Goal: Task Accomplishment & Management: Use online tool/utility

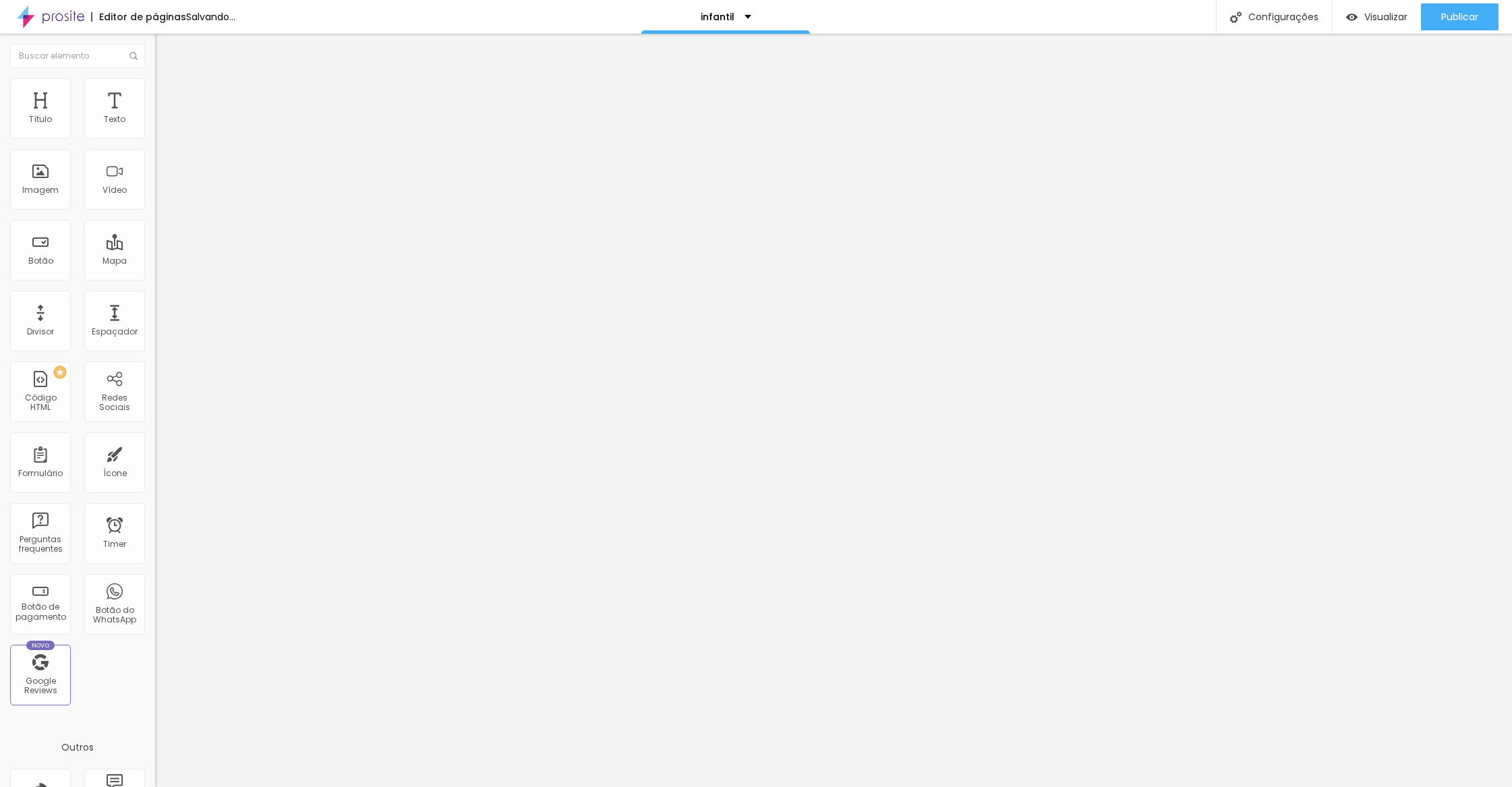
click at [155, 116] on span "Trocar imagem" at bounding box center [191, 110] width 73 height 12
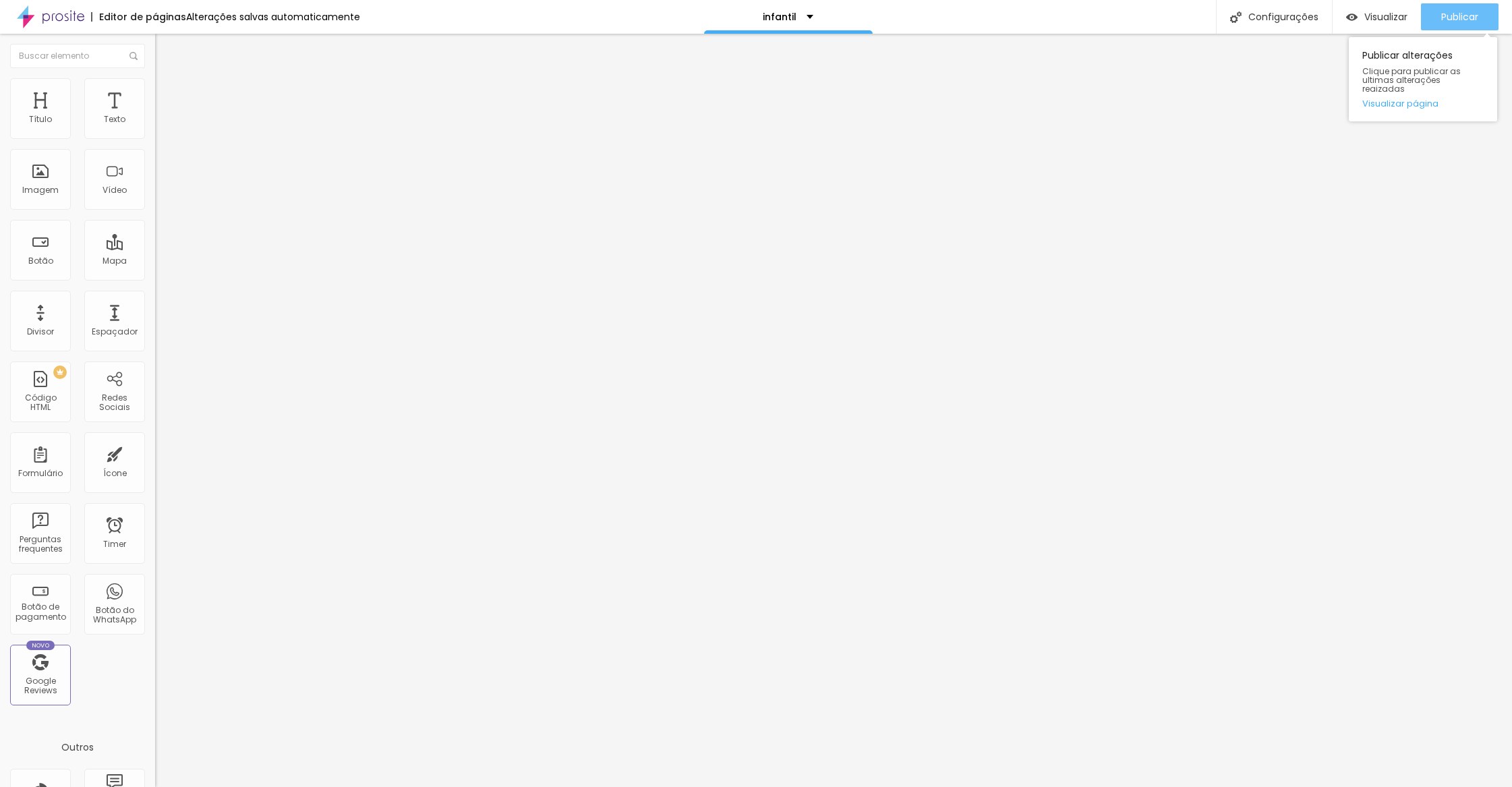
click at [1450, 17] on span "Publicar" at bounding box center [1460, 17] width 37 height 11
click at [1479, 15] on button "Publicar" at bounding box center [1460, 17] width 78 height 27
click at [167, 95] on span "Avançado" at bounding box center [189, 101] width 44 height 12
click at [155, 88] on li "Estilo" at bounding box center [232, 85] width 155 height 14
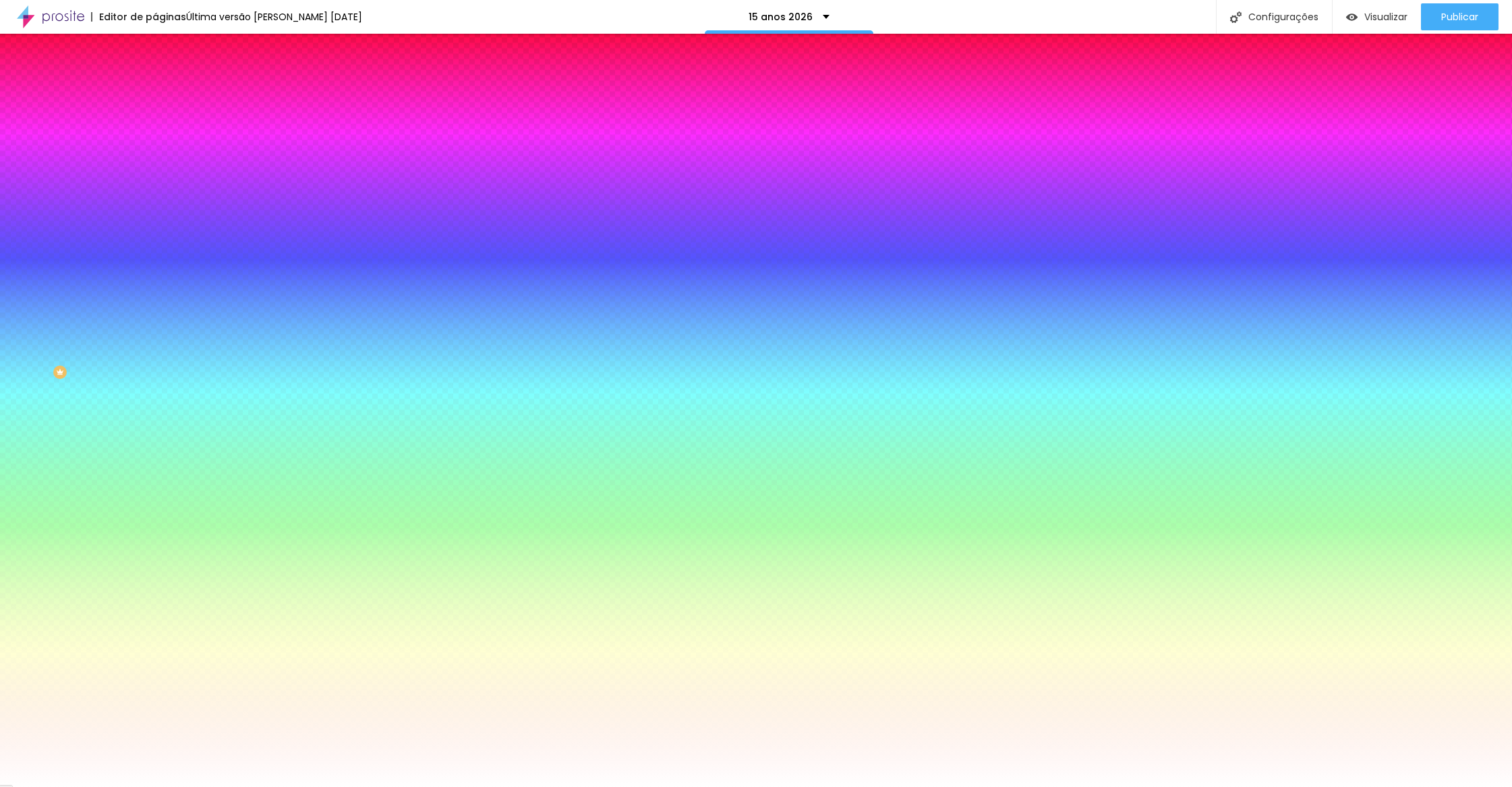
click at [155, 124] on span "Trocar imagem" at bounding box center [191, 118] width 73 height 12
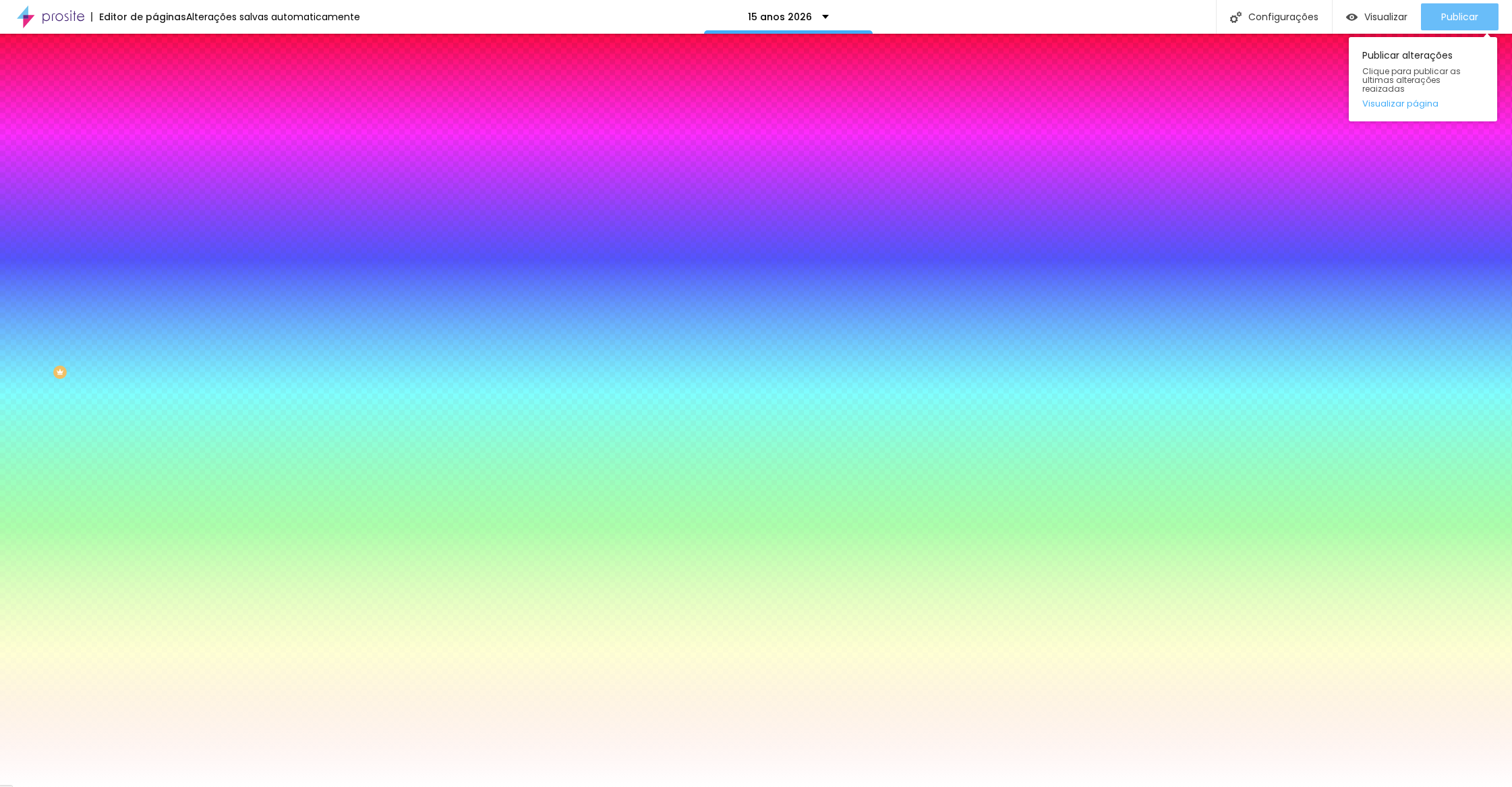
click at [1463, 15] on span "Publicar" at bounding box center [1460, 17] width 37 height 11
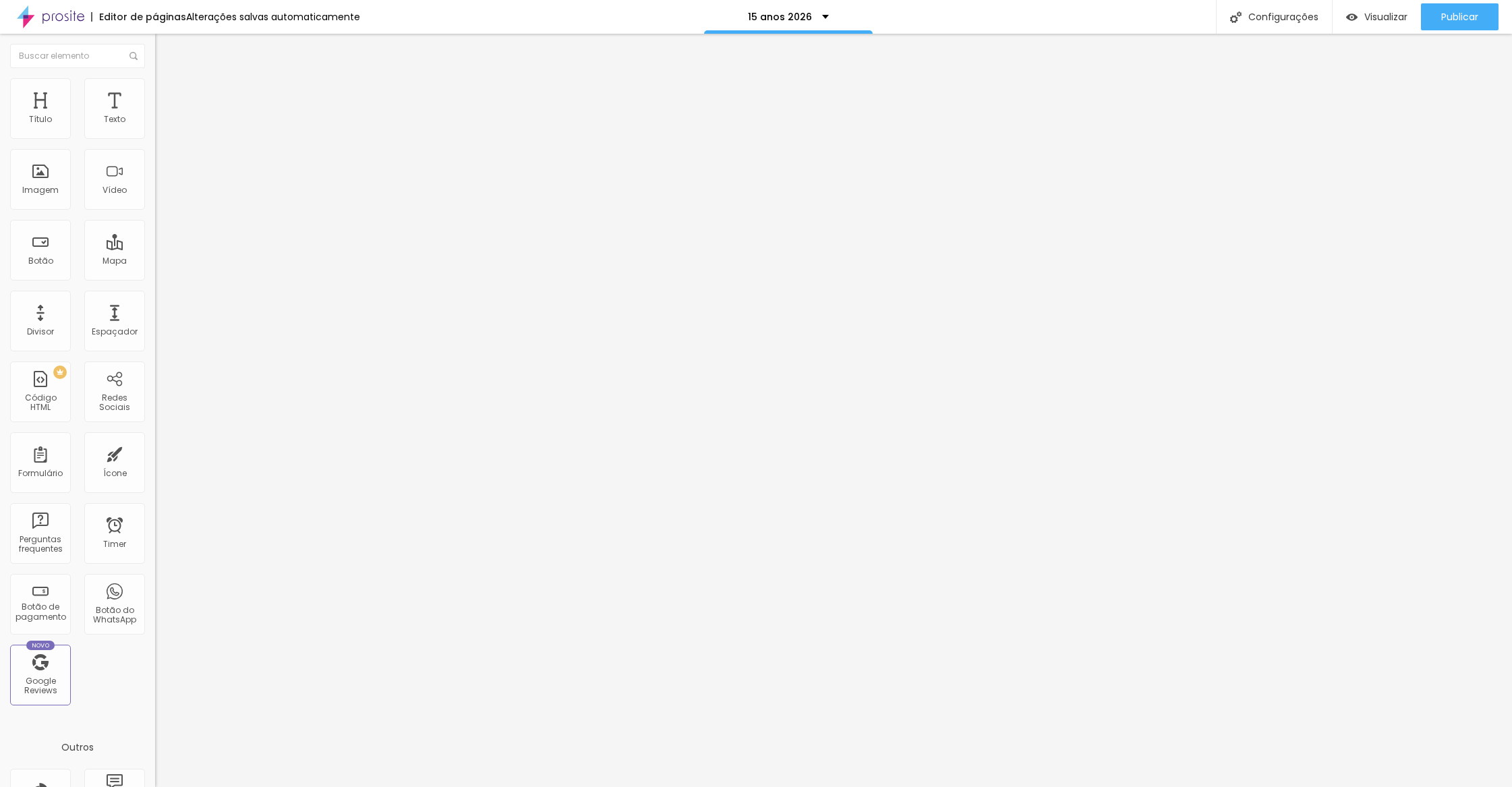
click at [167, 92] on span "Estilo" at bounding box center [177, 87] width 21 height 12
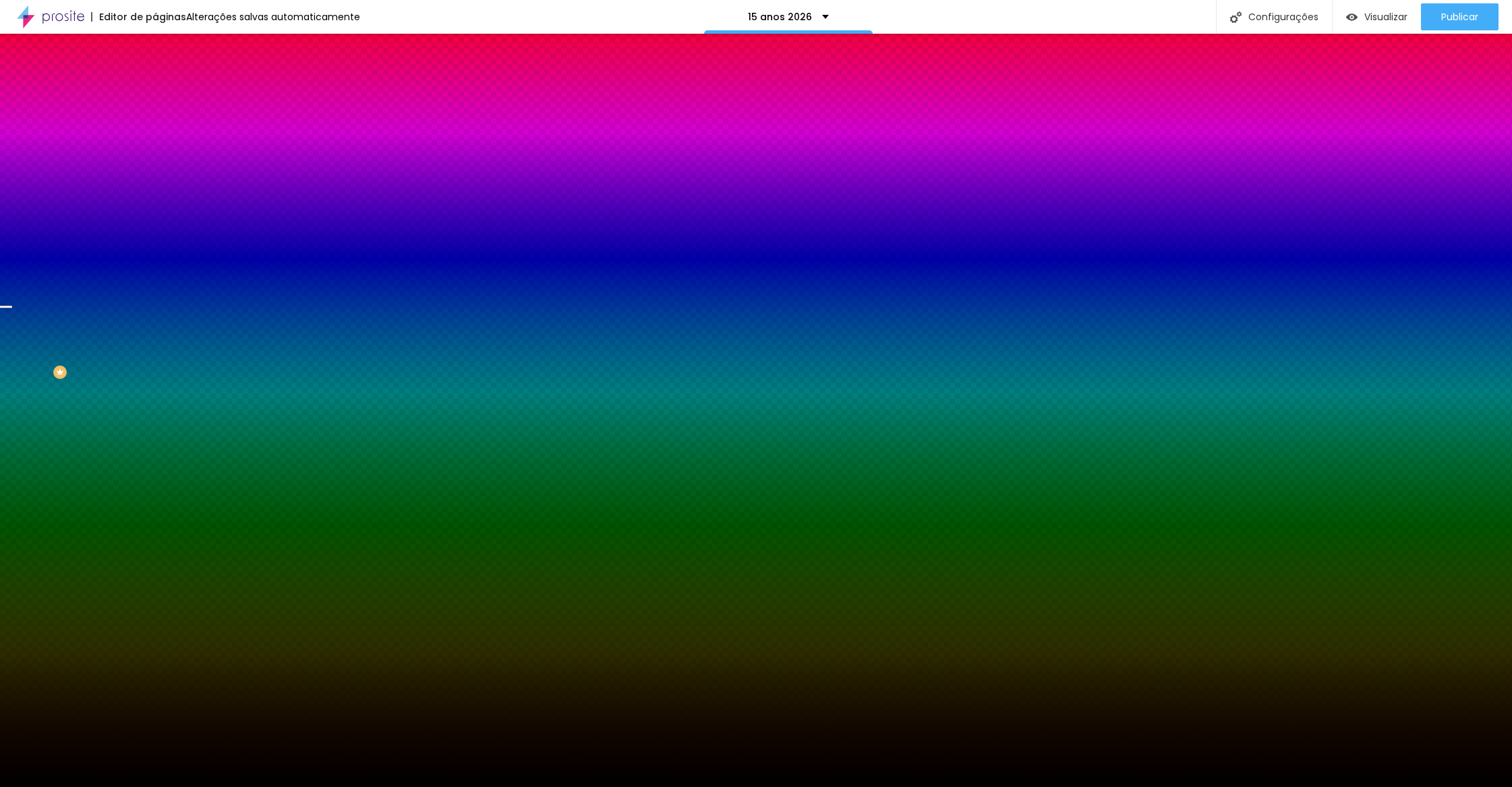
click at [155, 124] on span "Trocar imagem" at bounding box center [191, 118] width 73 height 12
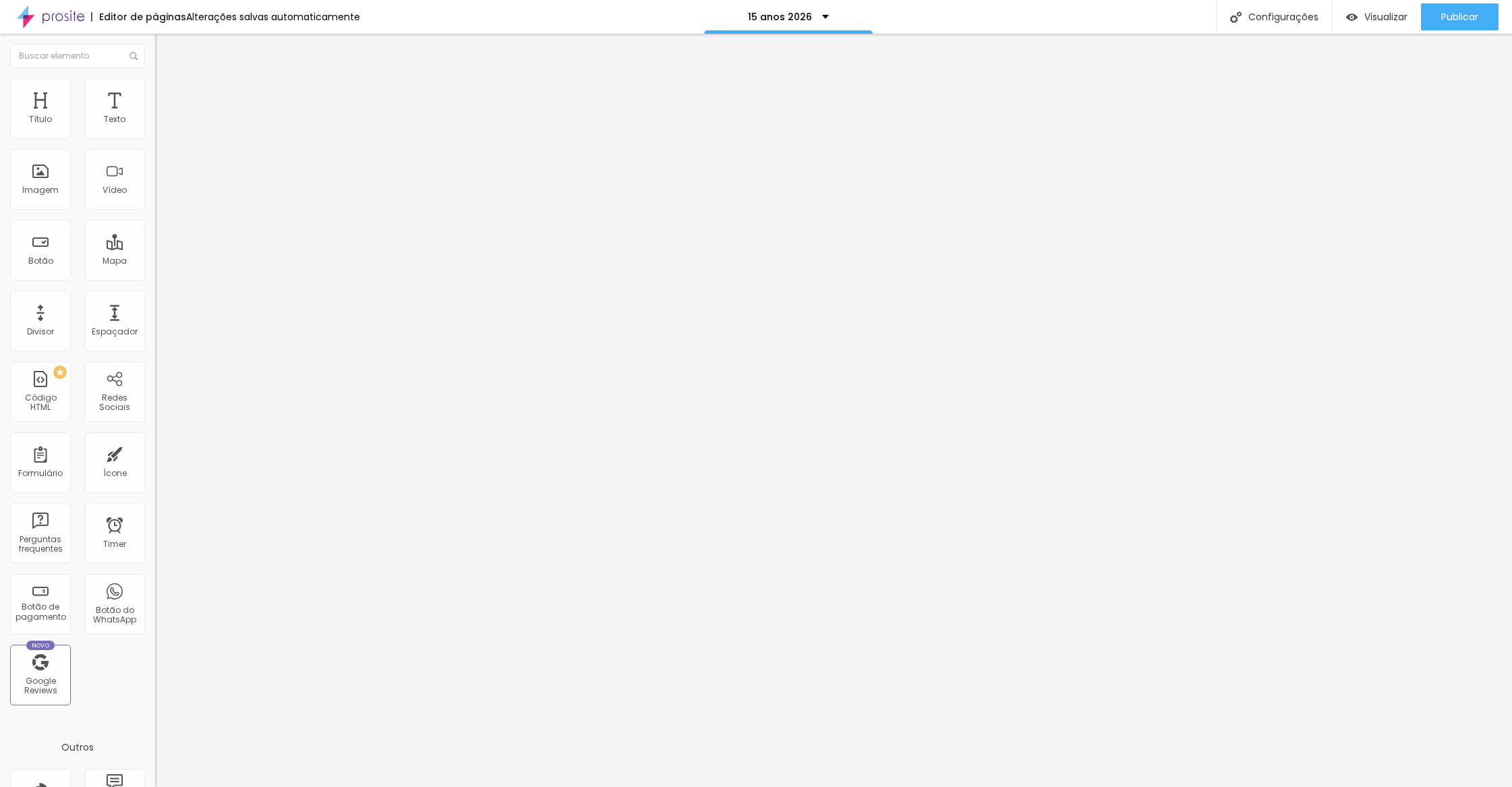
click at [167, 93] on span "Estilo" at bounding box center [177, 87] width 21 height 12
click at [155, 92] on li "Avançado" at bounding box center [232, 98] width 155 height 14
click at [155, 89] on li "Estilo" at bounding box center [232, 85] width 155 height 14
click at [167, 79] on span "Conteúdo" at bounding box center [188, 74] width 42 height 12
click at [155, 116] on span "Trocar imagem" at bounding box center [191, 110] width 73 height 12
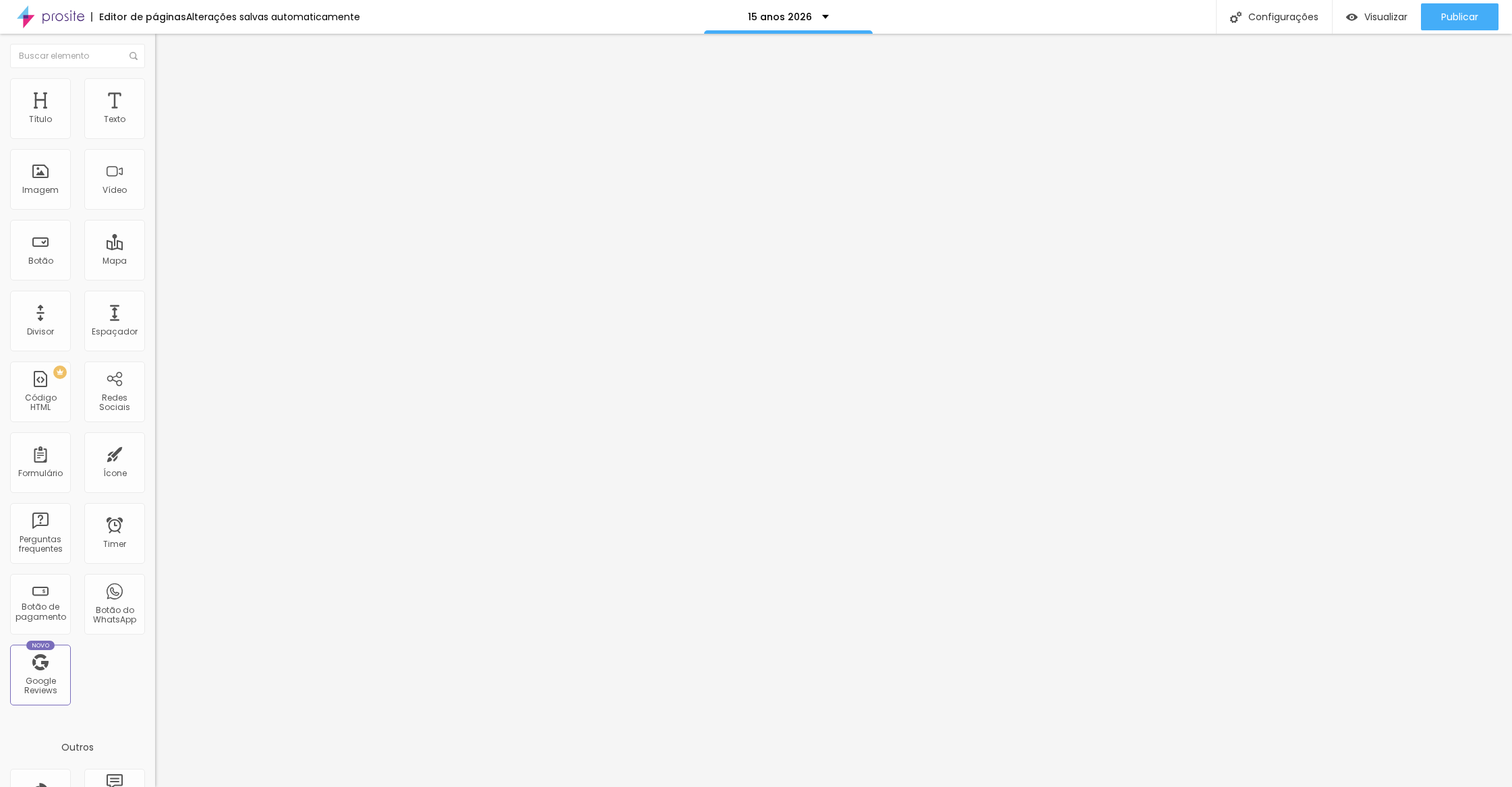
click at [155, 116] on span "Trocar imagem" at bounding box center [191, 110] width 73 height 12
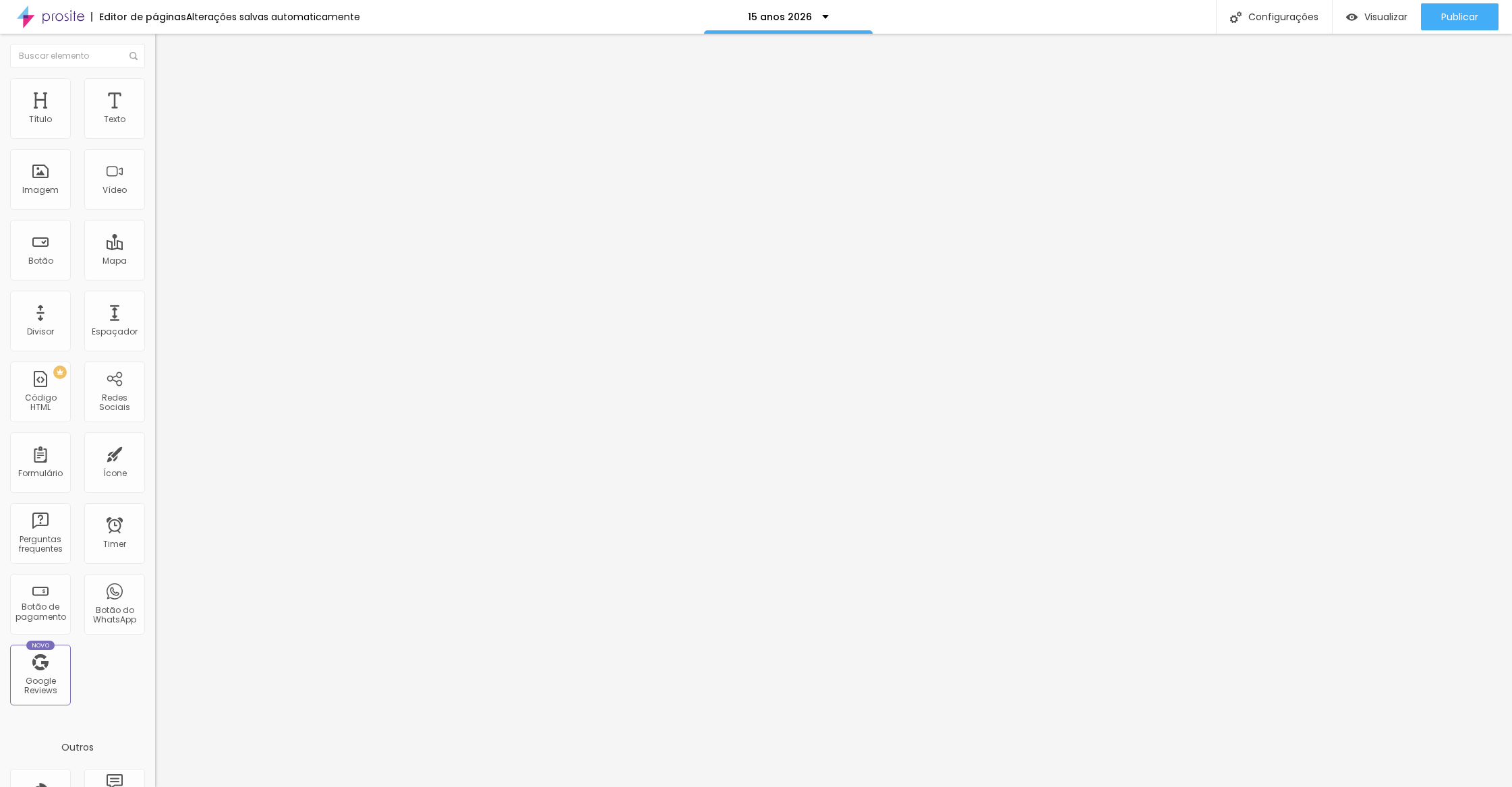
click at [155, 116] on span "Trocar imagem" at bounding box center [191, 110] width 73 height 12
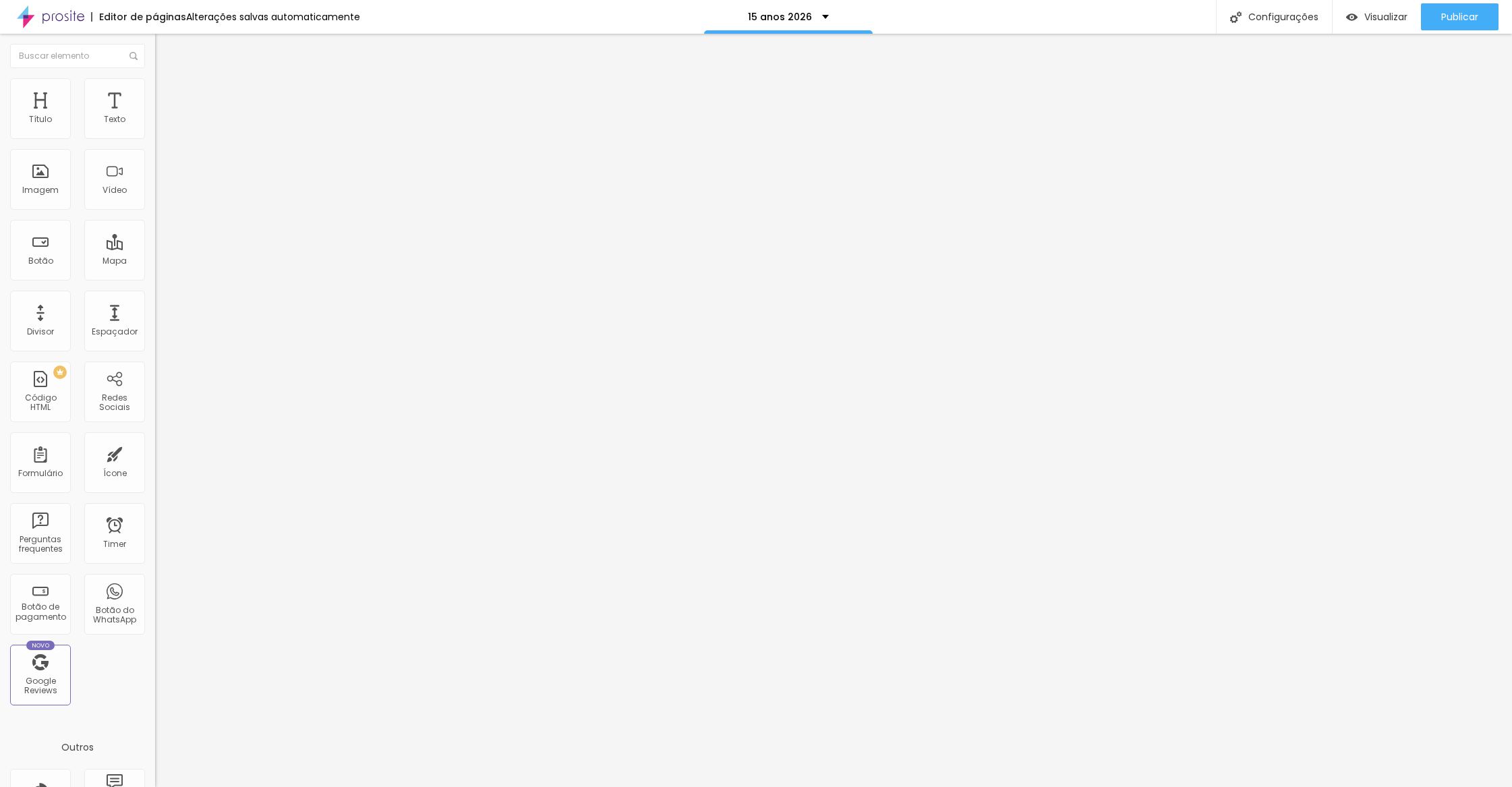
click at [1488, 14] on button "Publicar" at bounding box center [1460, 17] width 78 height 27
click at [1468, 14] on span "Publicar" at bounding box center [1460, 17] width 37 height 11
click at [1458, 9] on div "Publicar" at bounding box center [1460, 17] width 37 height 27
click at [1448, 12] on span "Publicar" at bounding box center [1460, 17] width 37 height 11
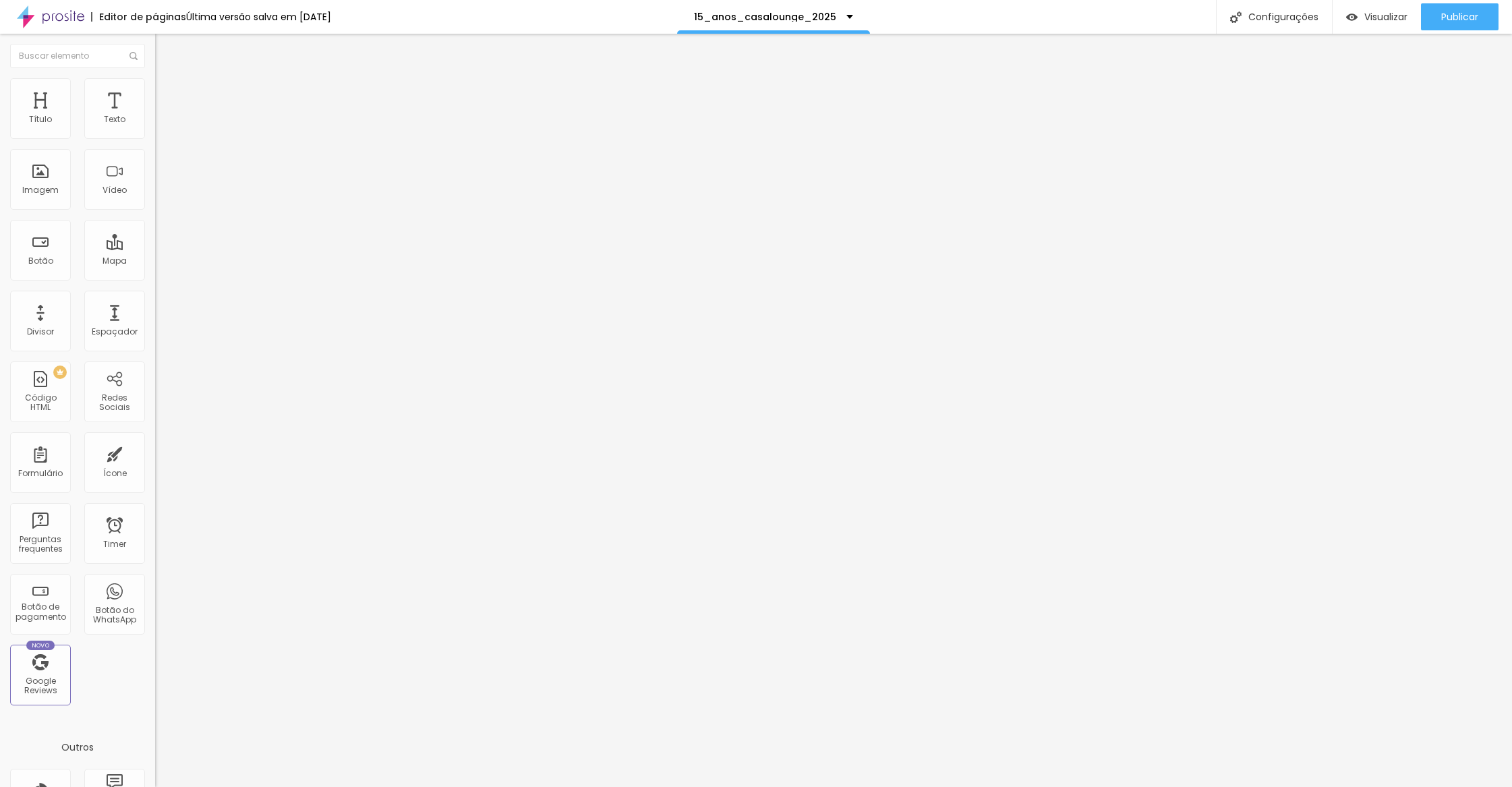
click at [167, 93] on span "Estilo" at bounding box center [177, 87] width 21 height 12
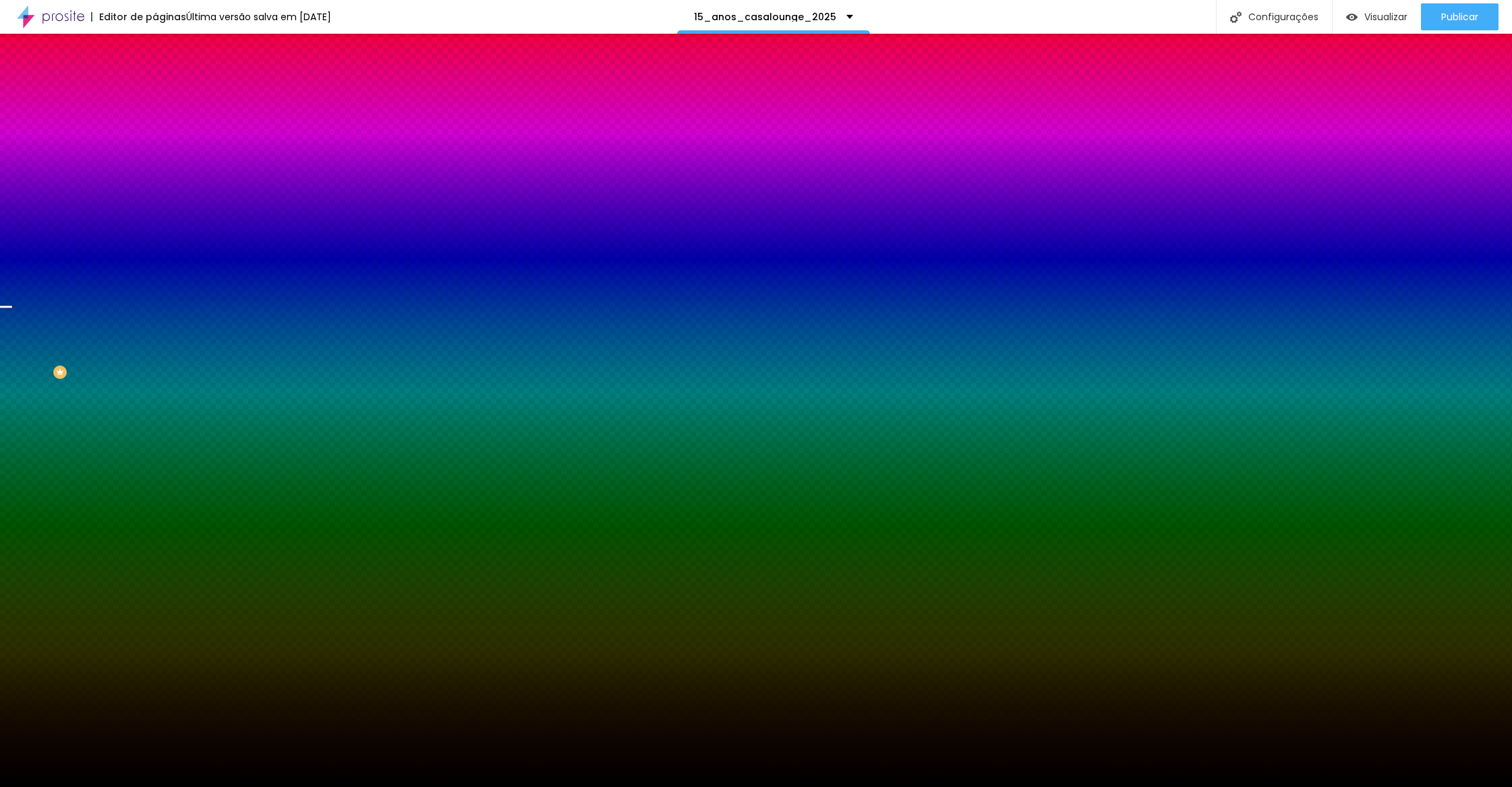
click at [155, 124] on span "Trocar imagem" at bounding box center [191, 118] width 73 height 12
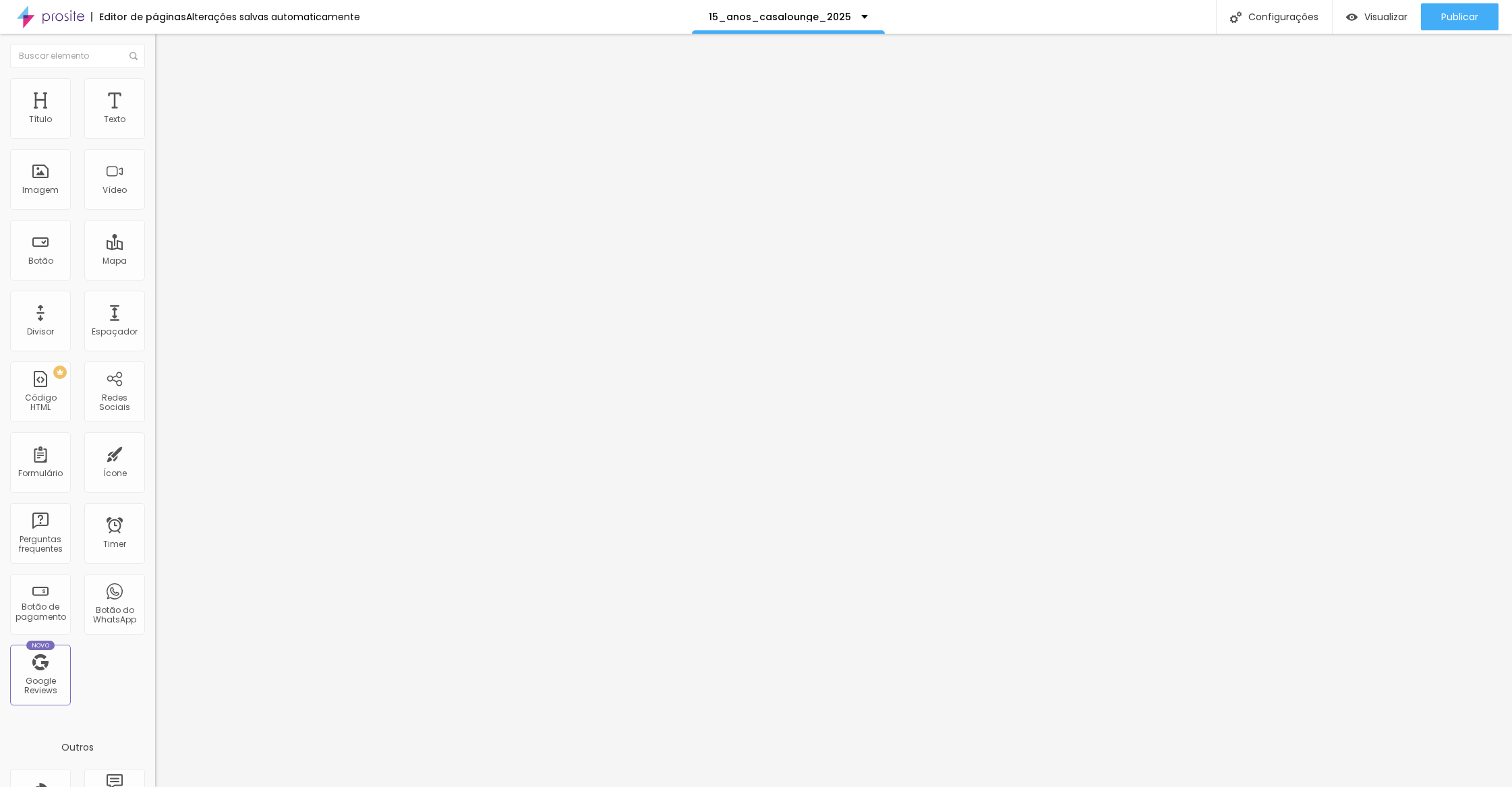
click at [167, 92] on span "Avançado" at bounding box center [189, 87] width 44 height 12
click at [155, 116] on span "Trocar imagem" at bounding box center [191, 110] width 73 height 12
click at [1457, 17] on span "Publicar" at bounding box center [1460, 17] width 37 height 11
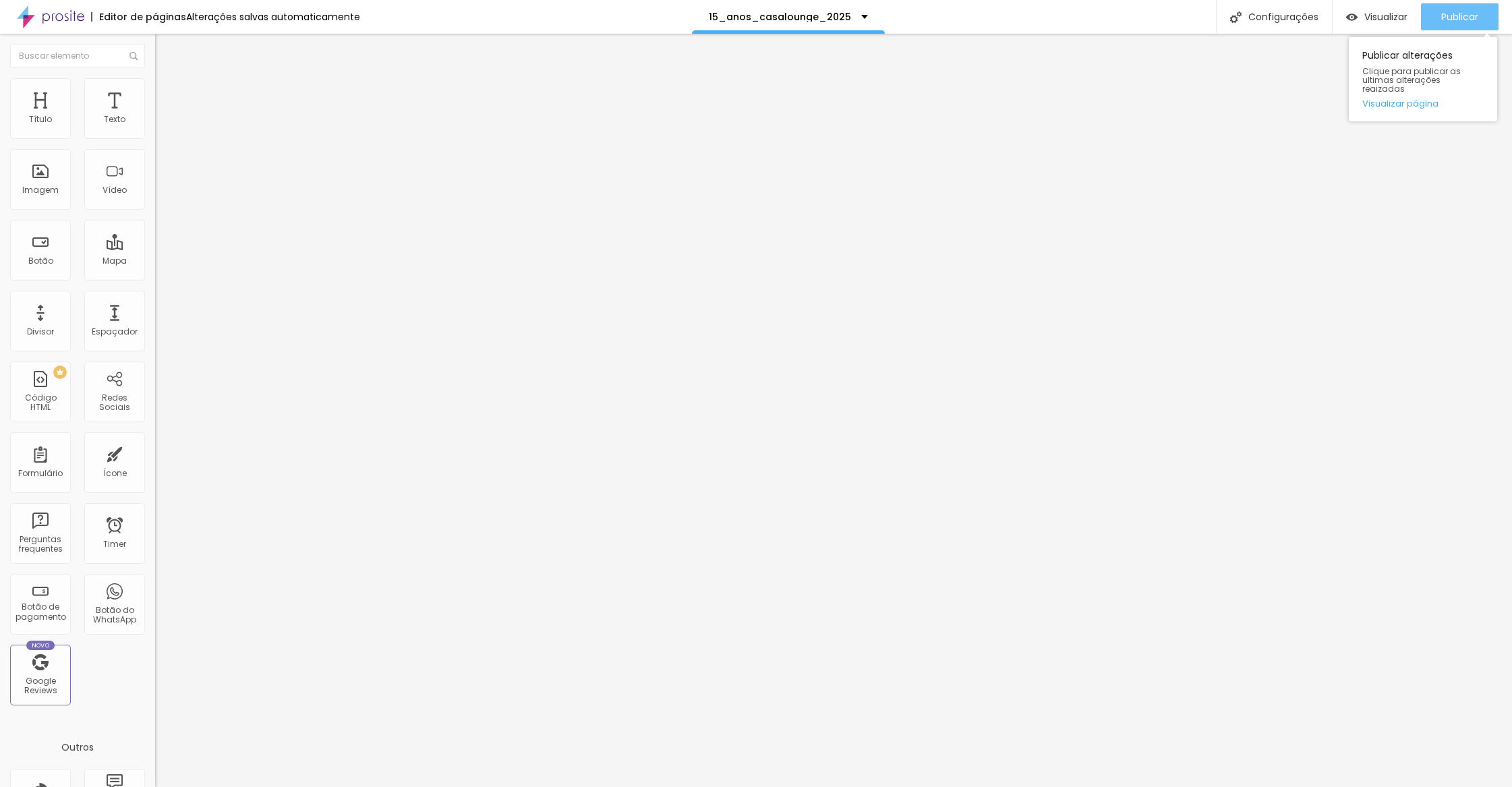
click at [1460, 19] on span "Publicar" at bounding box center [1460, 17] width 37 height 11
click at [1457, 12] on span "Publicar" at bounding box center [1460, 17] width 37 height 11
click at [1471, 23] on div "Publicar" at bounding box center [1460, 17] width 37 height 27
click at [167, 92] on span "Estilo" at bounding box center [177, 87] width 21 height 12
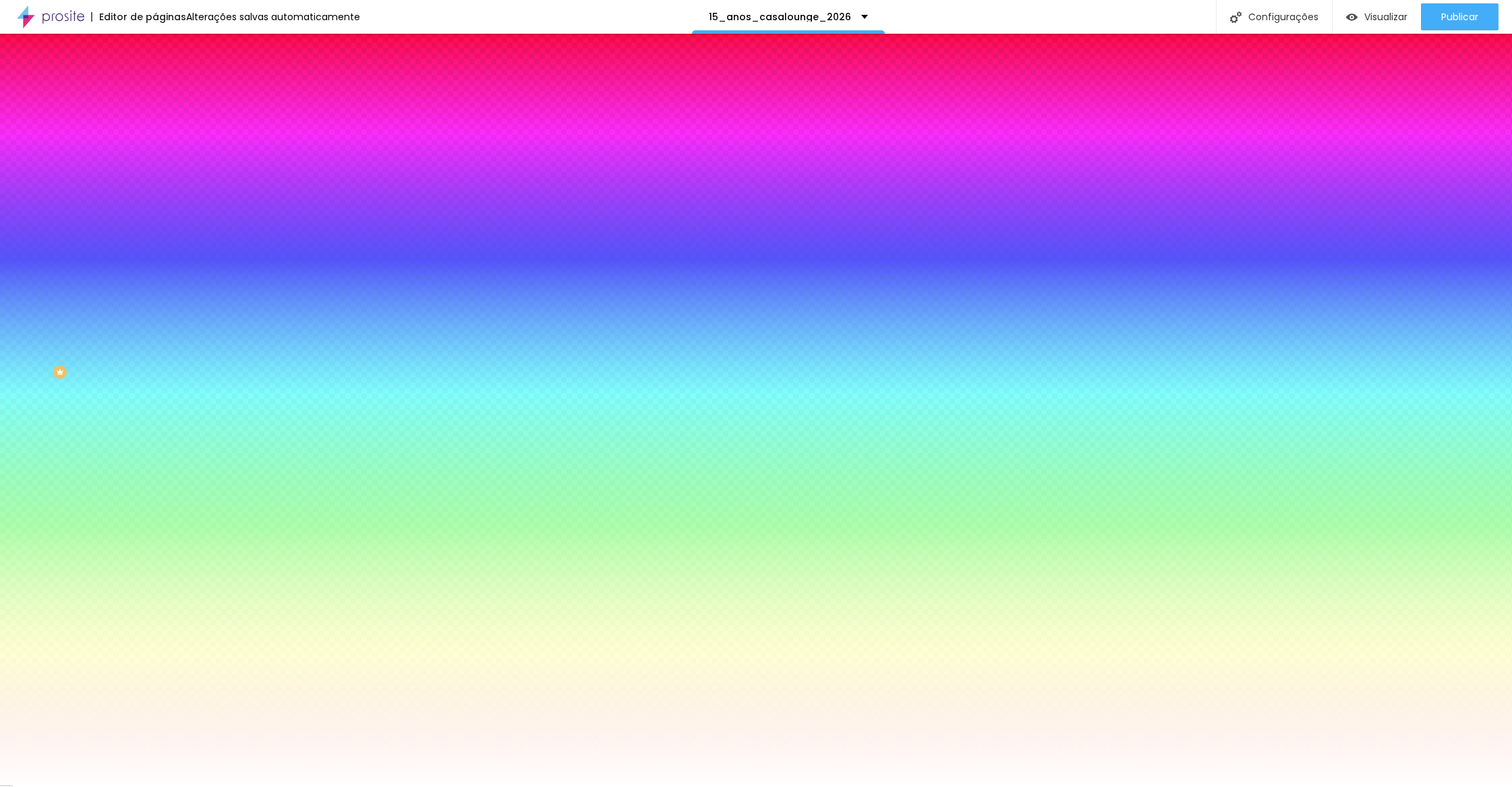
click at [155, 124] on span "Trocar imagem" at bounding box center [191, 118] width 73 height 12
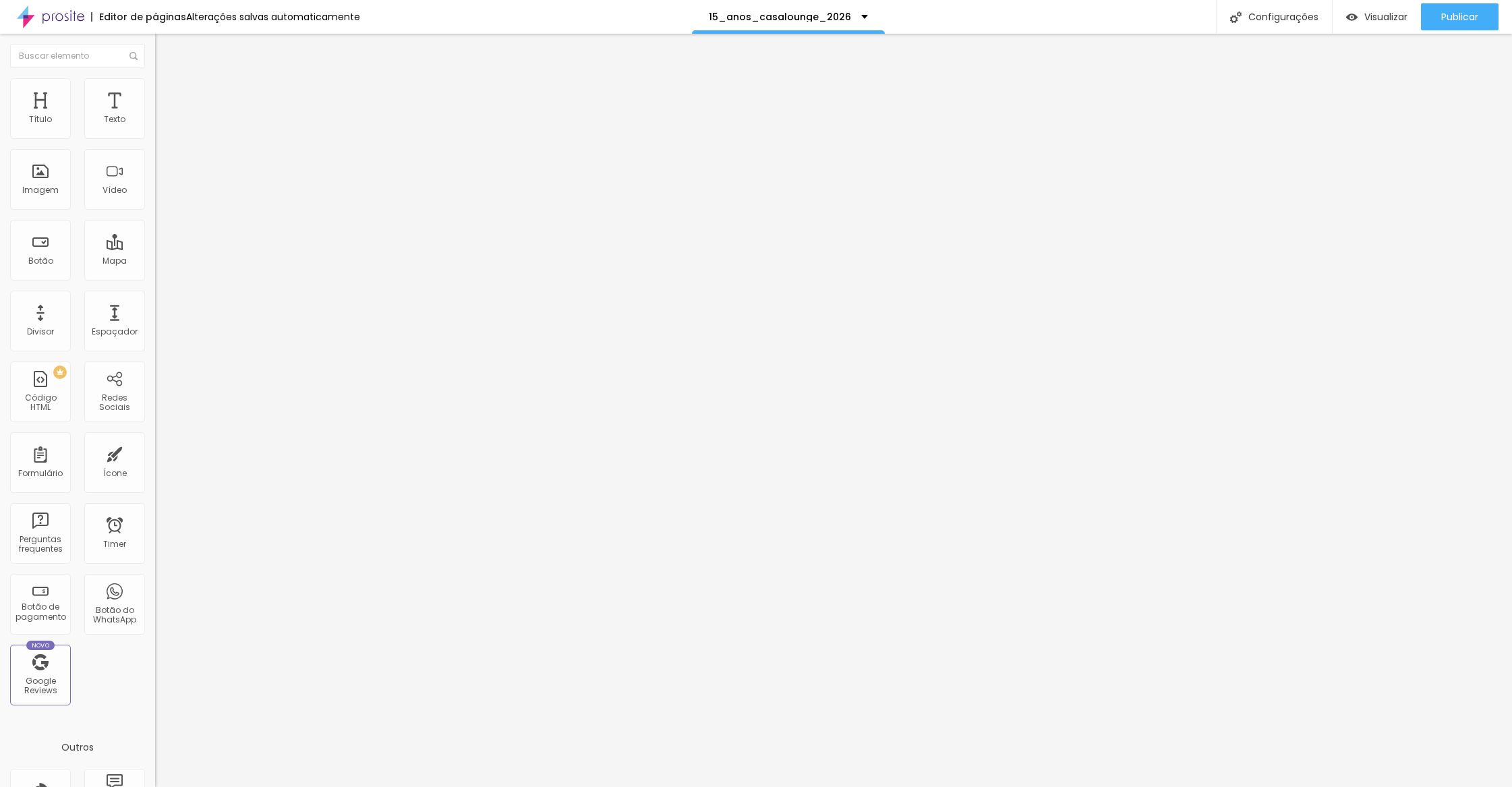
click at [155, 116] on span "Trocar imagem" at bounding box center [191, 110] width 73 height 12
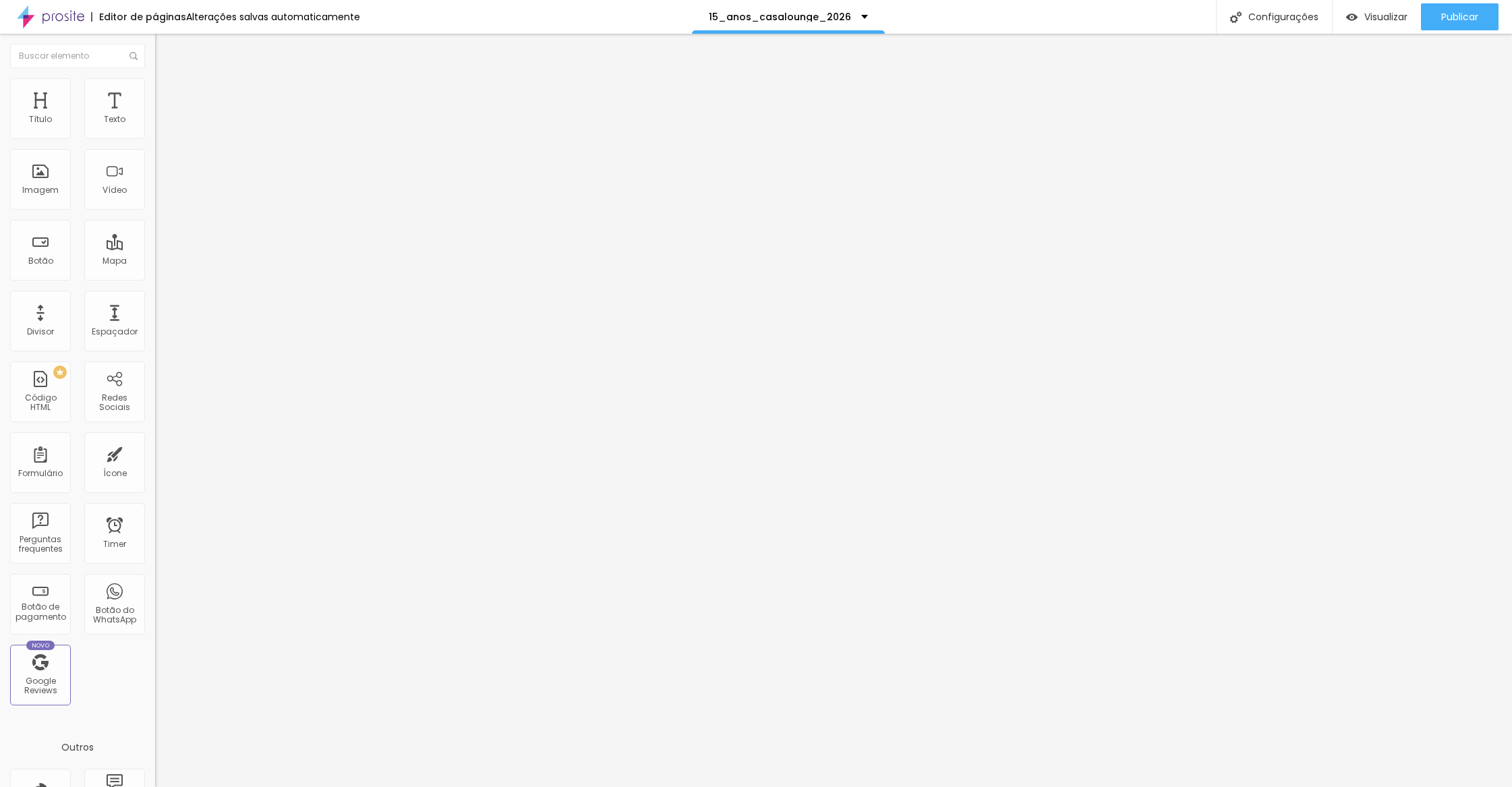
click at [155, 116] on span "Trocar imagem" at bounding box center [191, 110] width 73 height 12
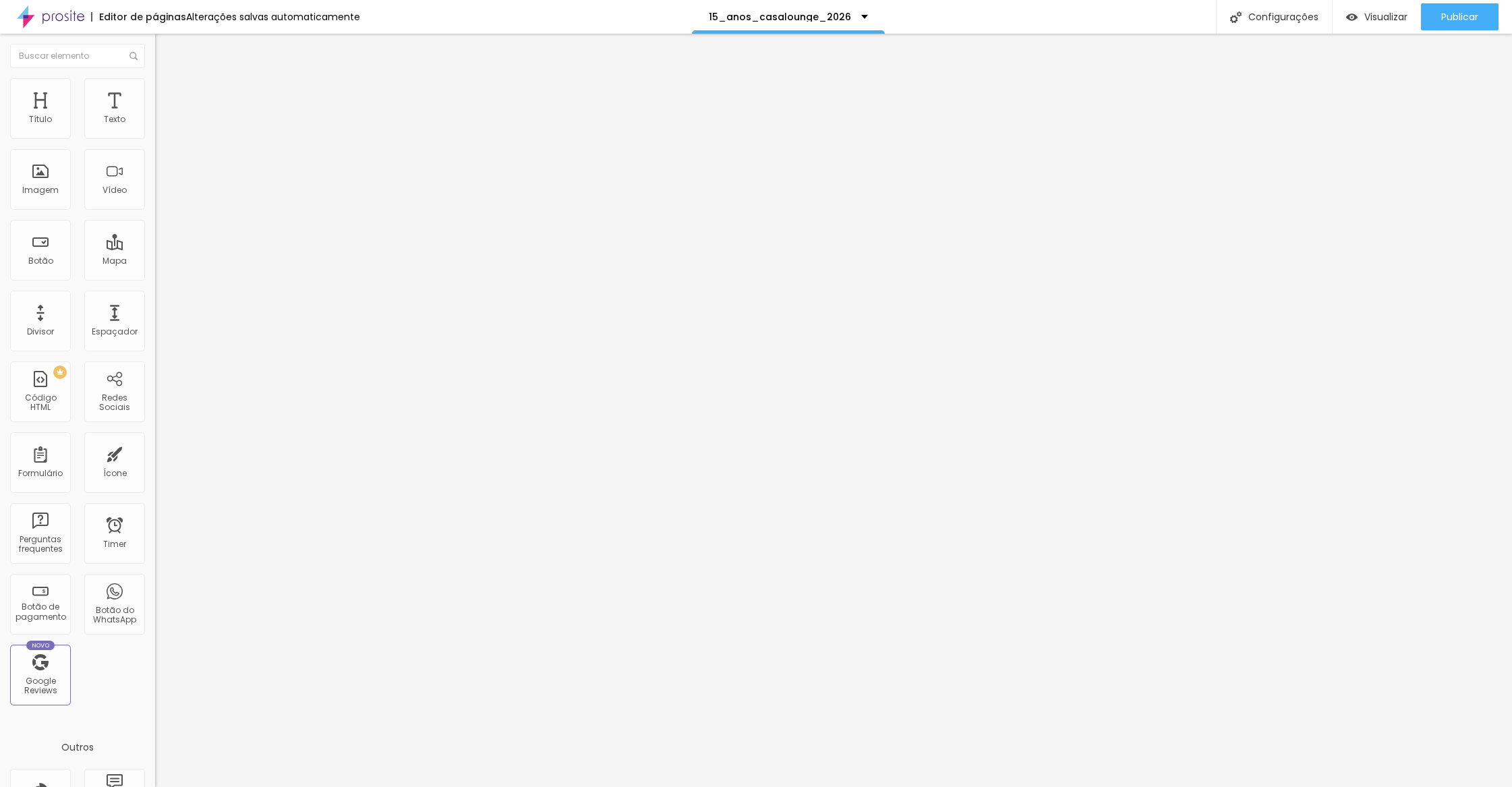
click at [1462, 20] on span "Publicar" at bounding box center [1460, 17] width 37 height 11
click at [1442, 17] on span "Publicar" at bounding box center [1460, 17] width 37 height 11
click at [1447, 17] on span "Publicar" at bounding box center [1460, 17] width 37 height 11
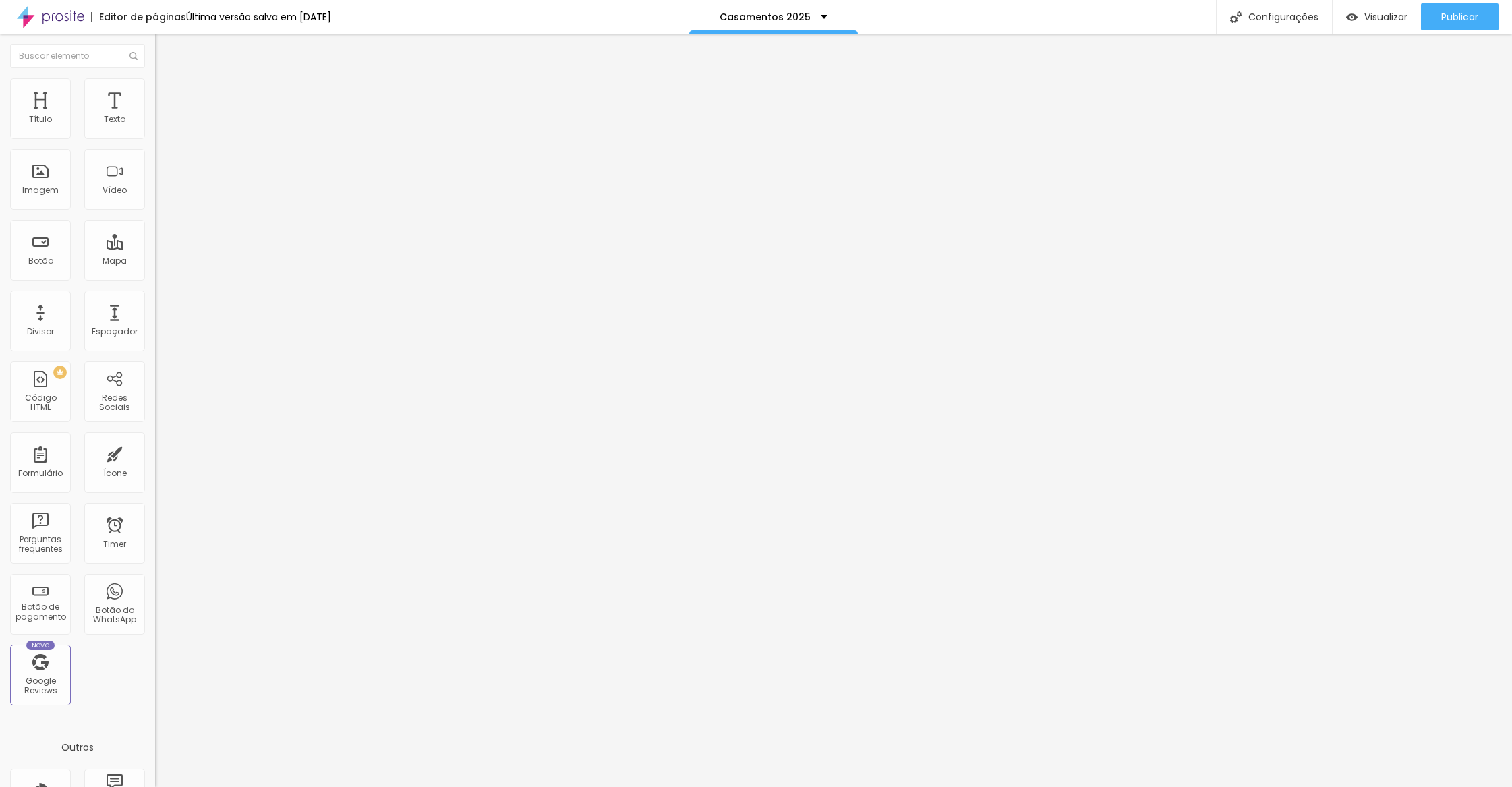
click at [167, 93] on span "Estilo" at bounding box center [177, 87] width 21 height 12
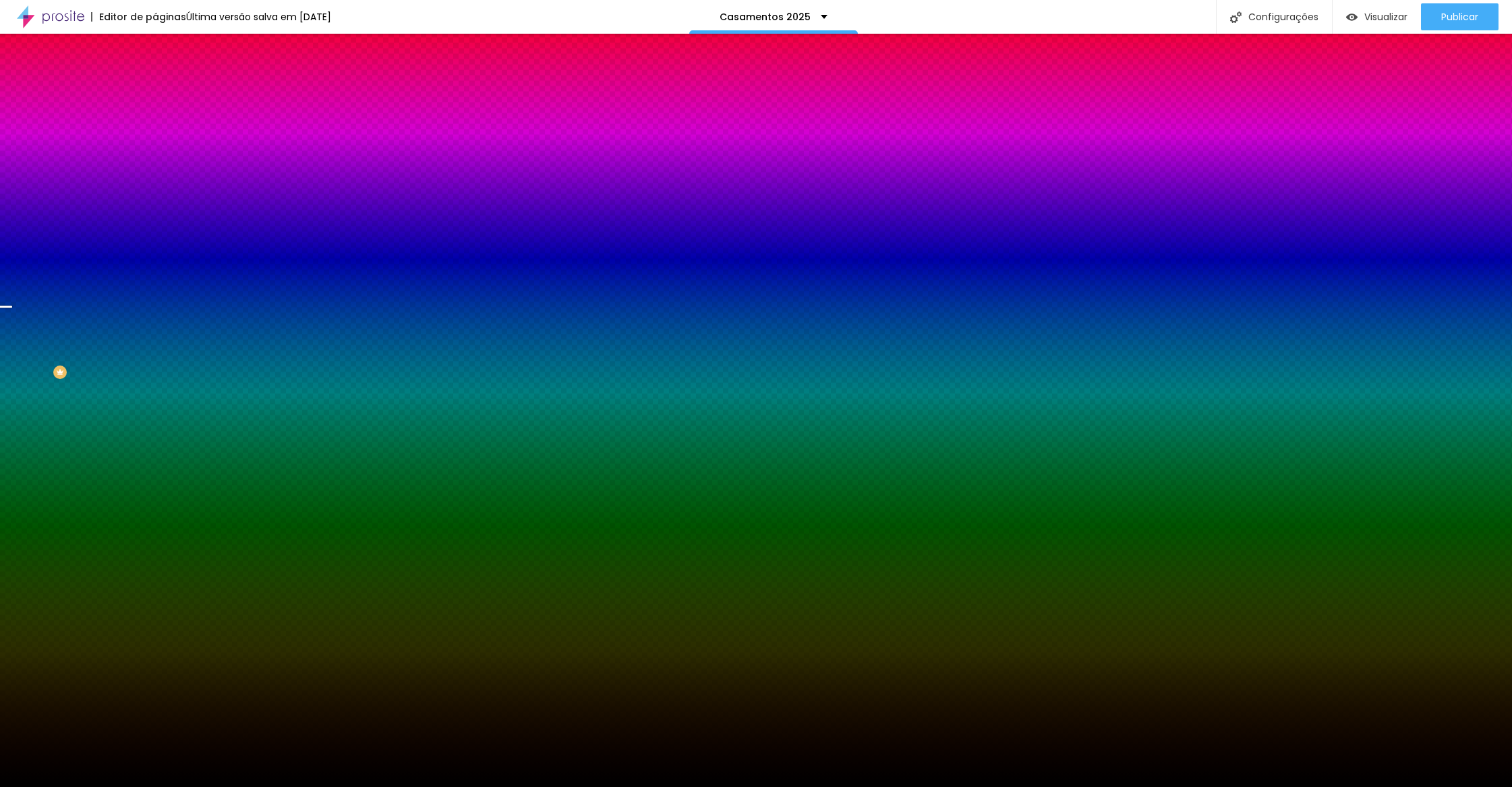
click at [155, 124] on span "Trocar imagem" at bounding box center [191, 118] width 73 height 12
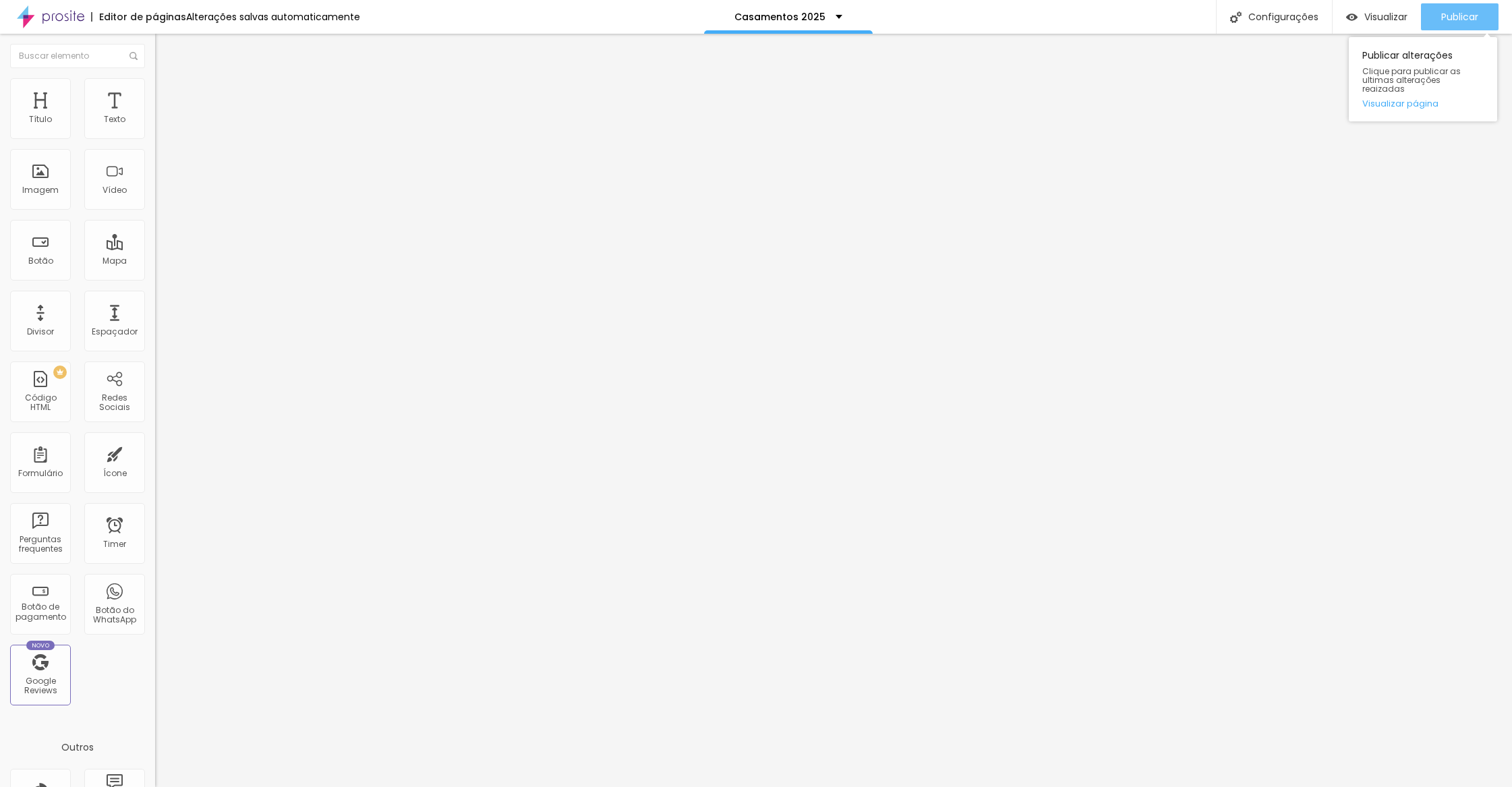
click at [1463, 14] on span "Publicar" at bounding box center [1460, 17] width 37 height 11
click at [1449, 23] on div "Publicar" at bounding box center [1460, 17] width 37 height 27
click at [1465, 15] on span "Publicar" at bounding box center [1460, 17] width 37 height 11
click at [155, 89] on li "Estilo" at bounding box center [232, 85] width 155 height 14
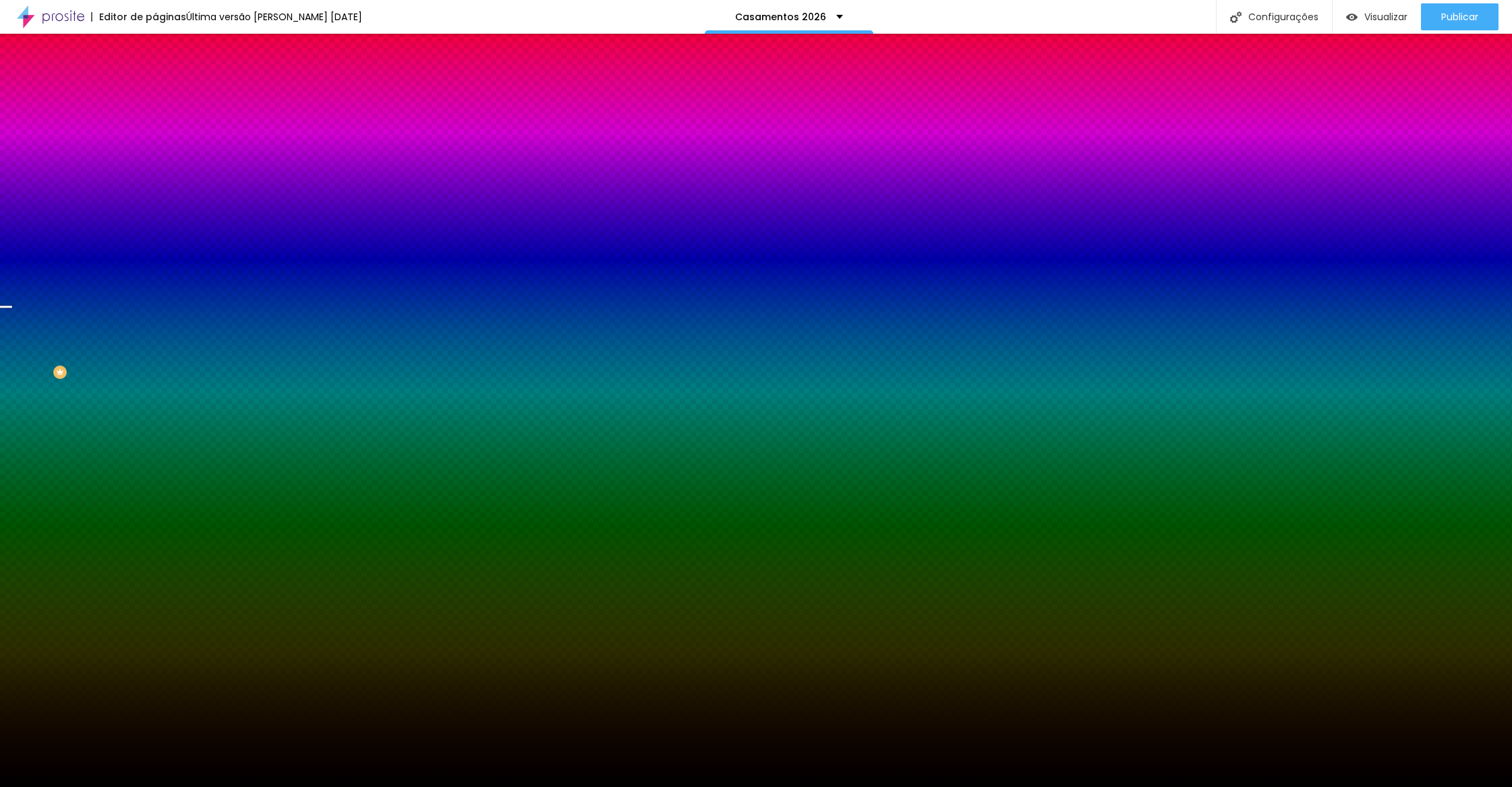
click at [155, 124] on span "Trocar imagem" at bounding box center [191, 118] width 73 height 12
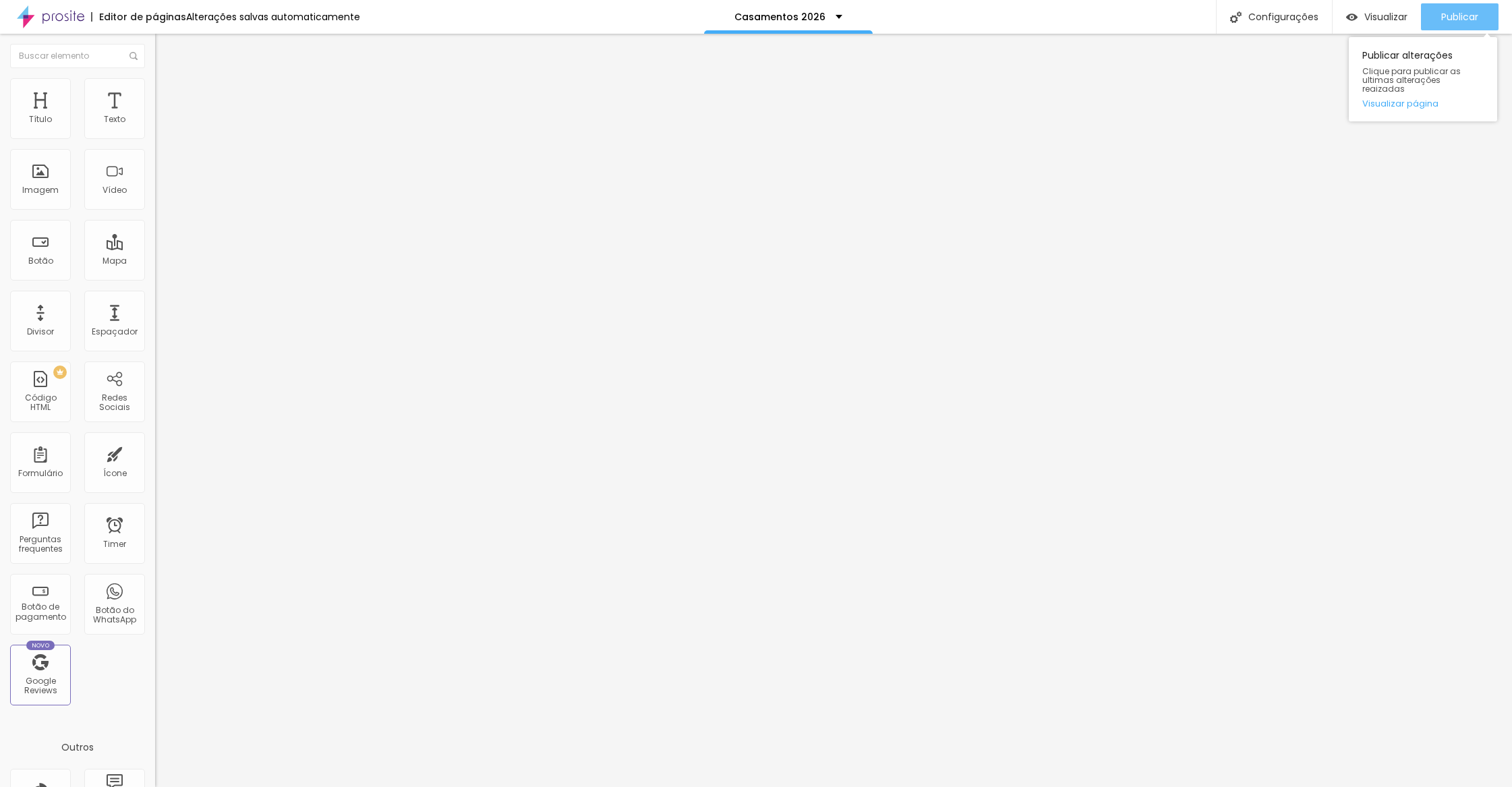
click at [1462, 14] on span "Publicar" at bounding box center [1460, 17] width 37 height 11
click at [155, 89] on li "Estilo" at bounding box center [232, 85] width 155 height 14
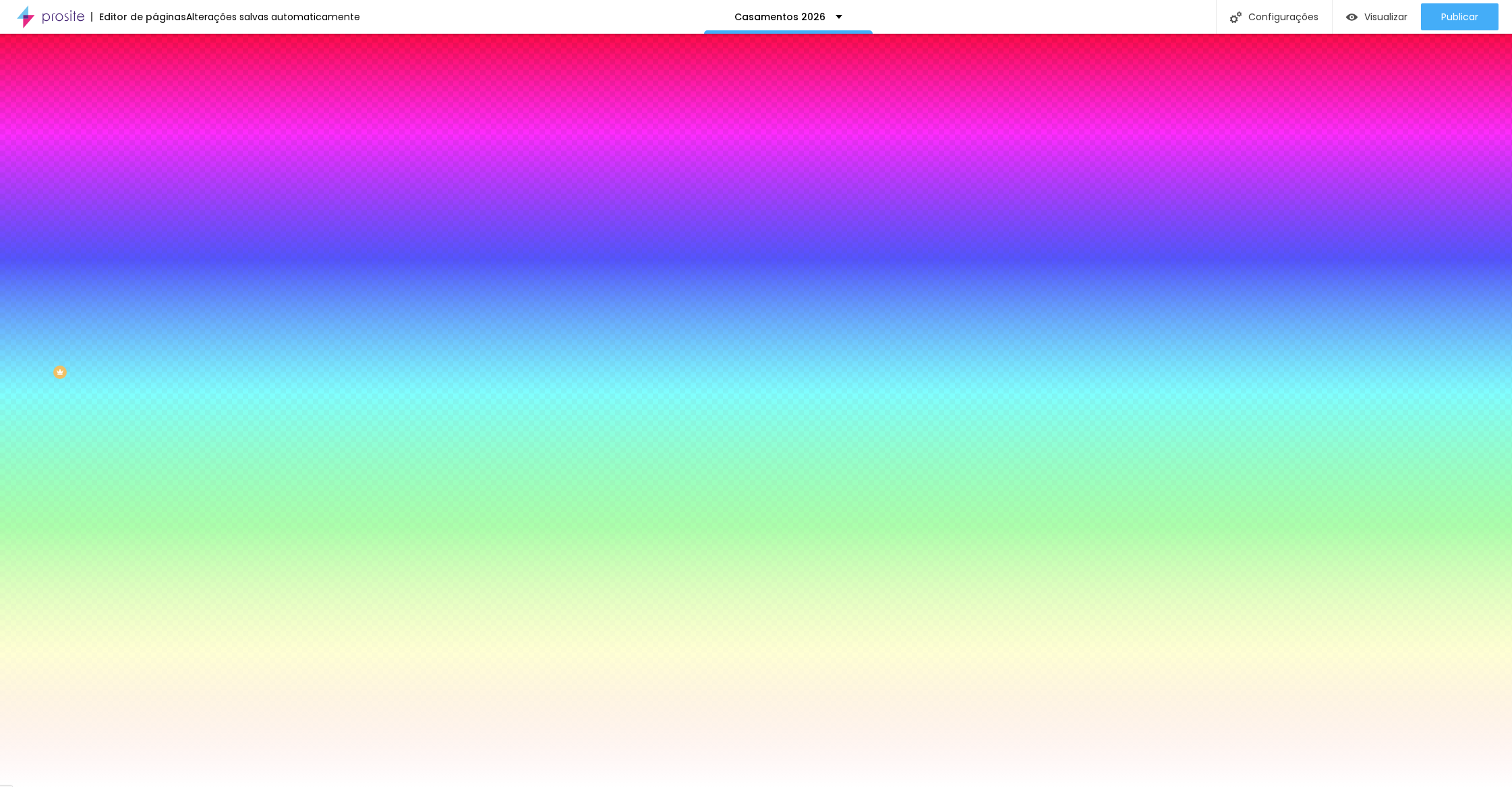
click at [155, 124] on span "Trocar imagem" at bounding box center [191, 118] width 73 height 12
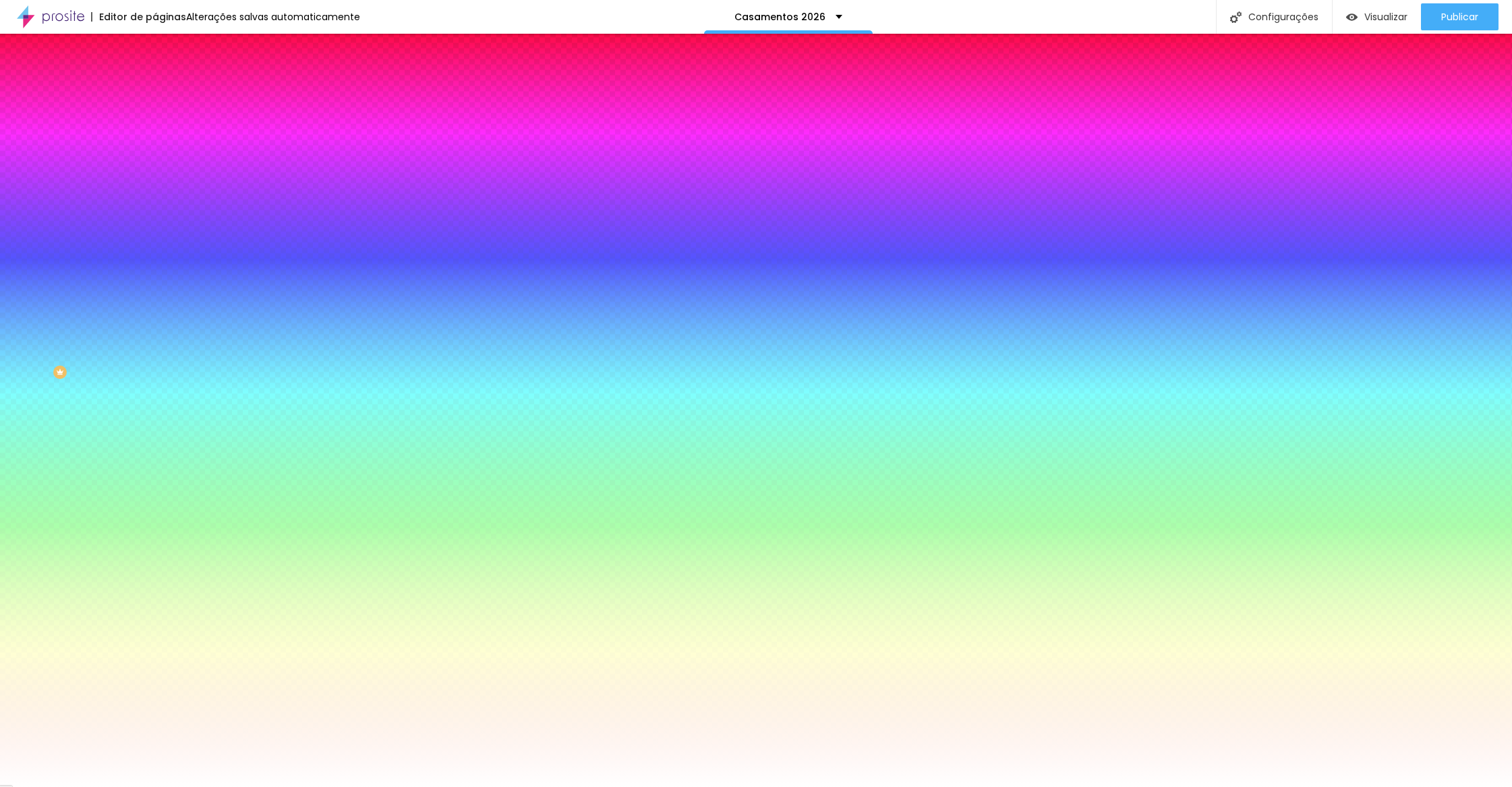
scroll to position [14, 0]
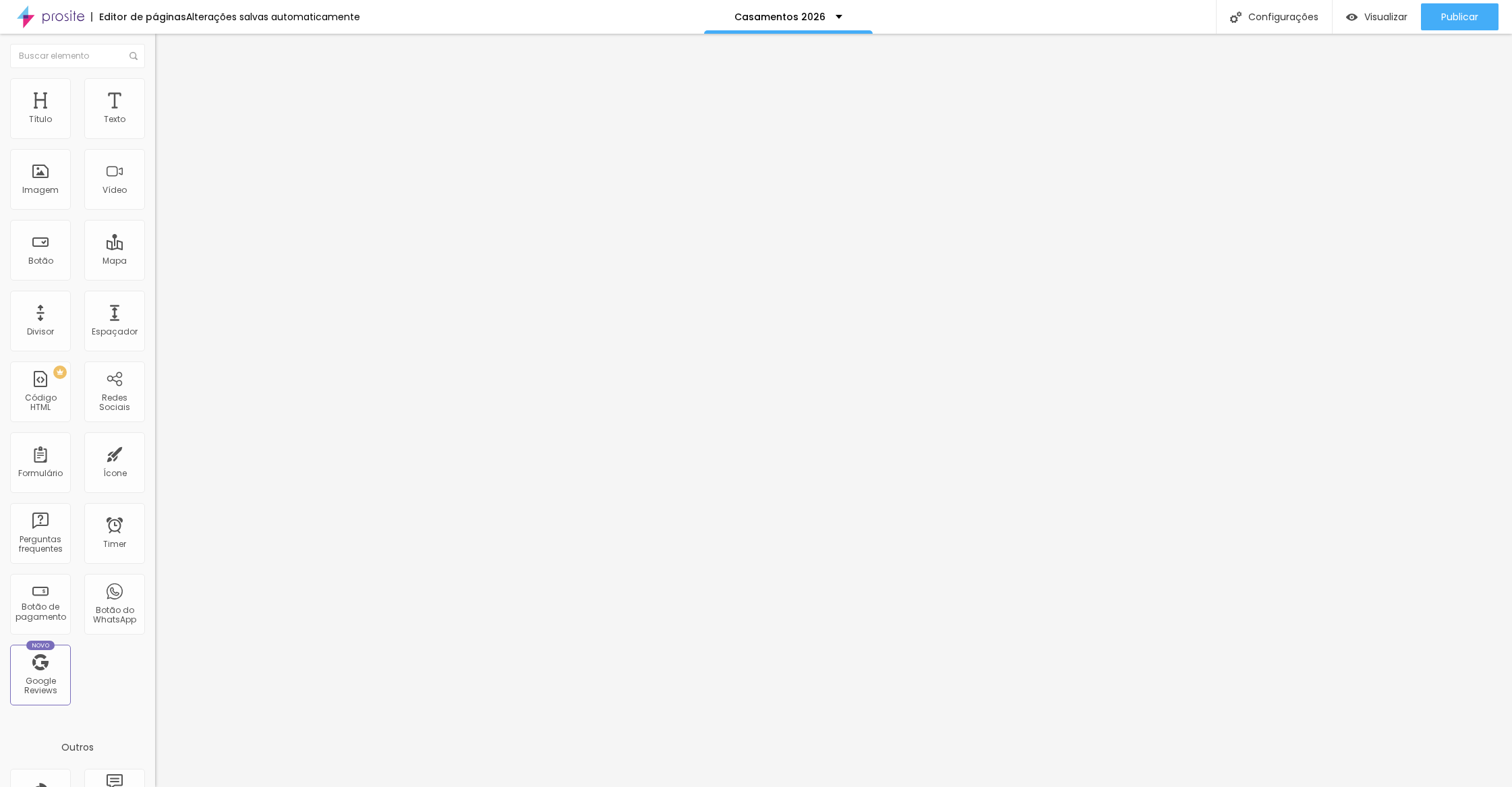
click at [155, 116] on span "Trocar imagem" at bounding box center [191, 110] width 73 height 12
click at [1465, 27] on div "Publicar" at bounding box center [1460, 17] width 37 height 27
